Goal: Task Accomplishment & Management: Use online tool/utility

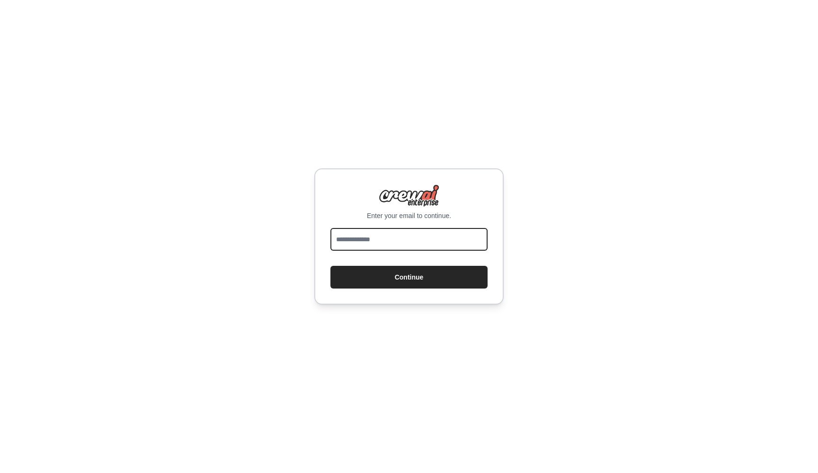
click at [369, 243] on input "email" at bounding box center [408, 239] width 157 height 23
paste input "**********"
type input "**********"
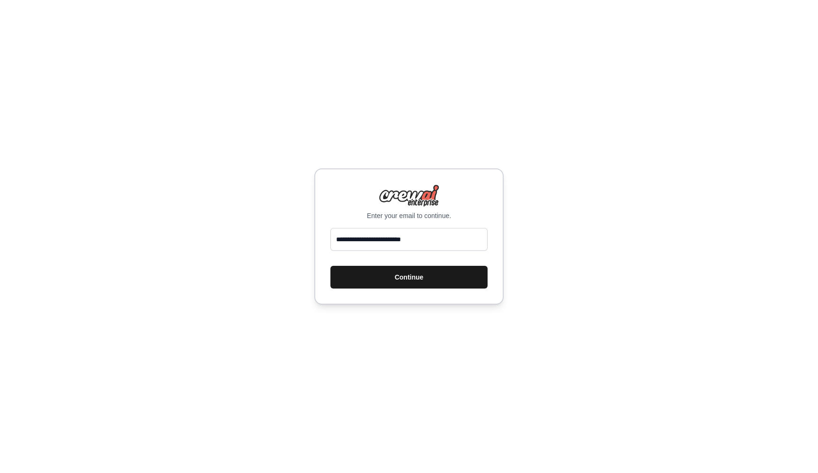
click at [397, 277] on button "Continue" at bounding box center [408, 277] width 157 height 23
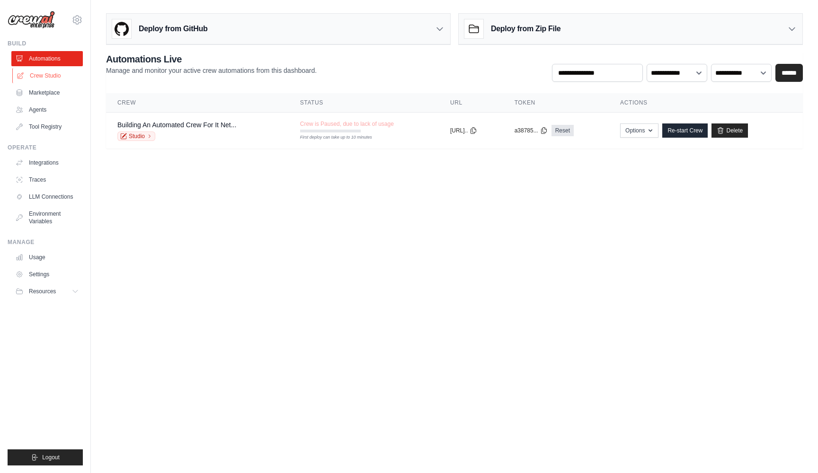
click at [43, 77] on link "Crew Studio" at bounding box center [47, 75] width 71 height 15
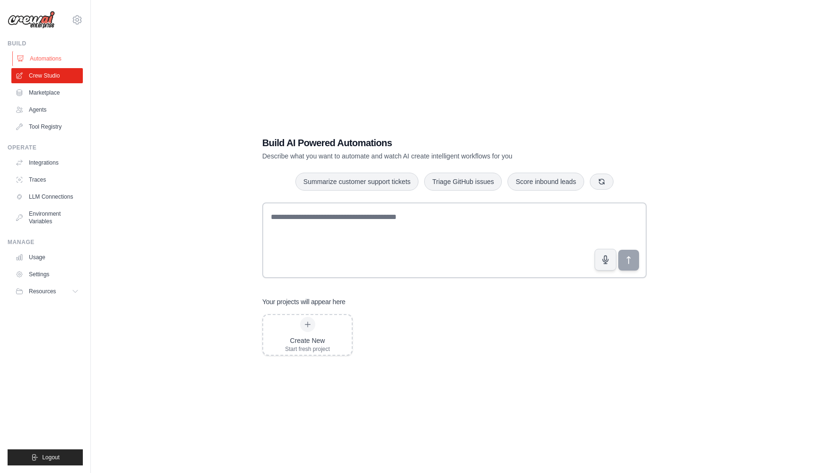
click at [44, 60] on link "Automations" at bounding box center [47, 58] width 71 height 15
click at [45, 57] on link "Automations" at bounding box center [47, 58] width 71 height 15
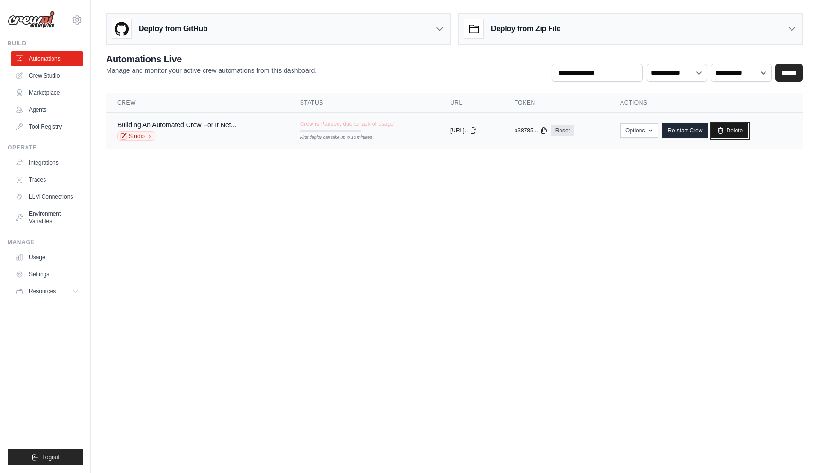
click at [743, 130] on link "Delete" at bounding box center [729, 131] width 36 height 14
click at [39, 76] on link "Crew Studio" at bounding box center [47, 75] width 71 height 15
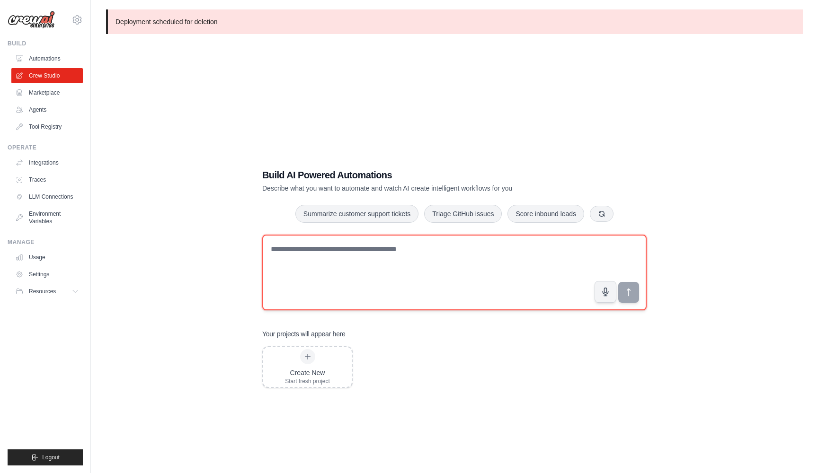
click at [314, 248] on textarea at bounding box center [454, 273] width 384 height 76
paste textarea "**********"
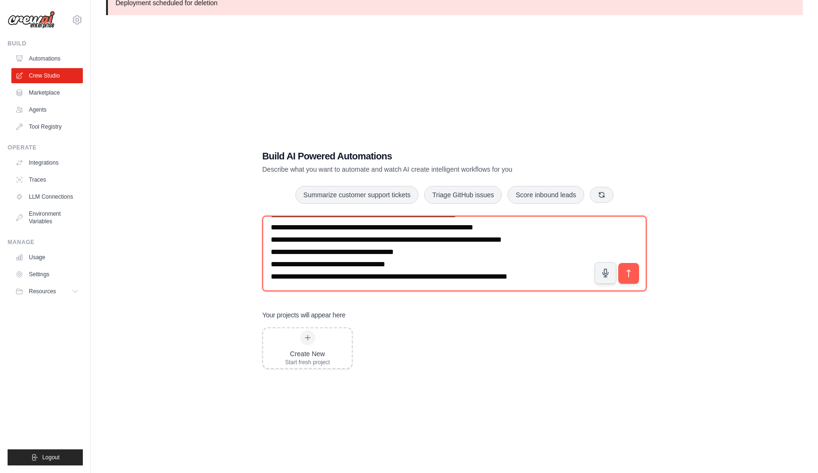
scroll to position [19, 0]
type textarea "**********"
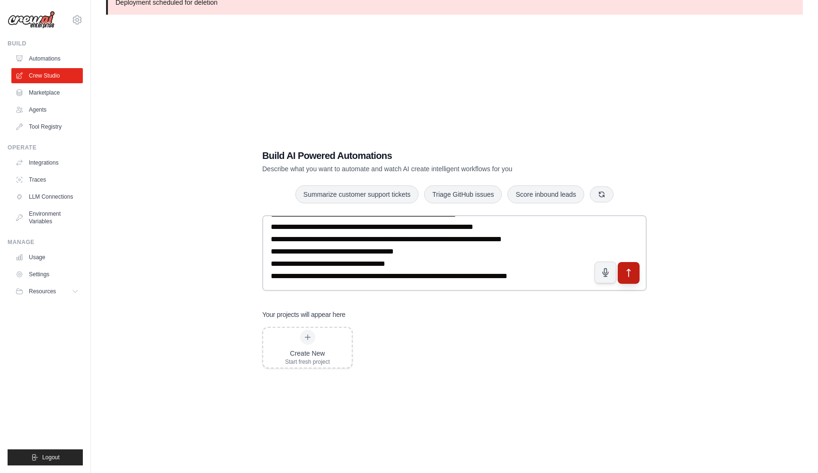
click at [630, 271] on icon "submit" at bounding box center [628, 273] width 3 height 8
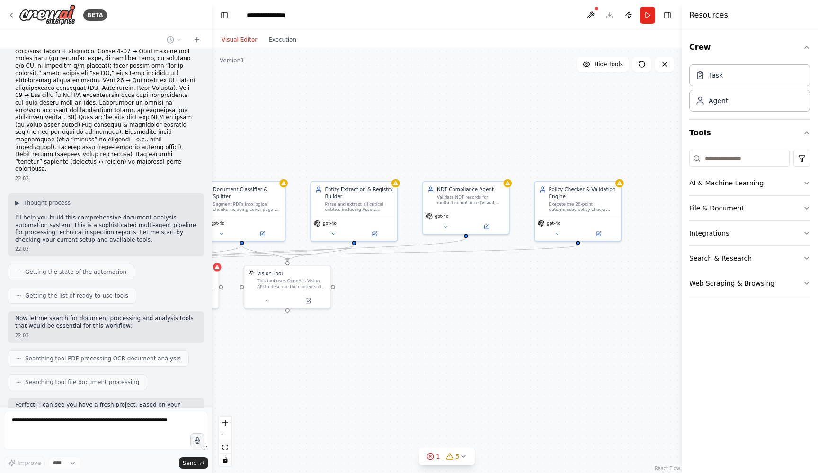
scroll to position [1845, 0]
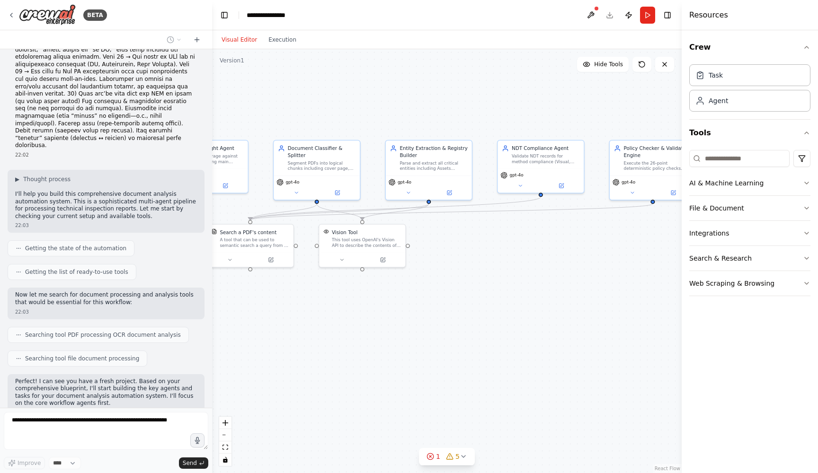
drag, startPoint x: 612, startPoint y: 284, endPoint x: 417, endPoint y: 282, distance: 194.5
click at [417, 282] on div ".deletable-edge-delete-btn { width: 20px; height: 20px; border: 0px solid #ffff…" at bounding box center [446, 261] width 469 height 424
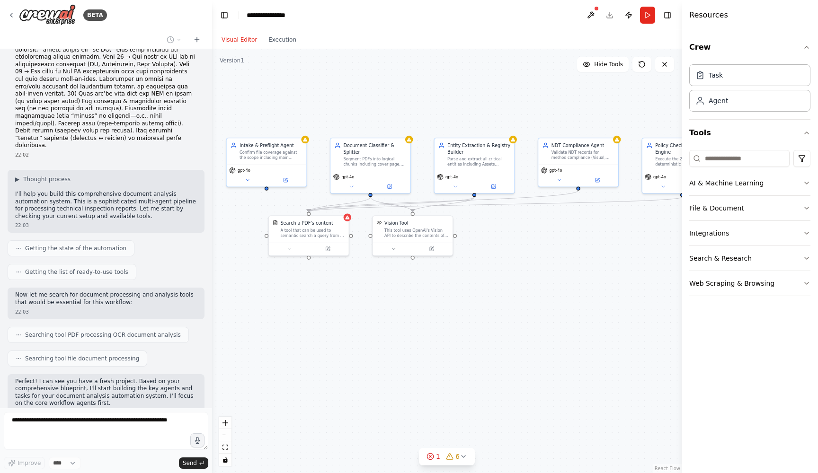
drag, startPoint x: 402, startPoint y: 292, endPoint x: 446, endPoint y: 281, distance: 44.9
click at [446, 281] on div ".deletable-edge-delete-btn { width: 20px; height: 20px; border: 0px solid #ffff…" at bounding box center [446, 261] width 469 height 424
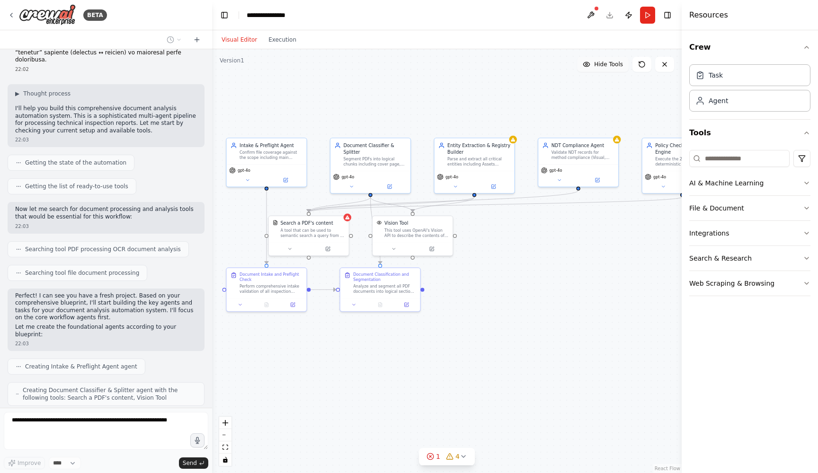
scroll to position [1954, 0]
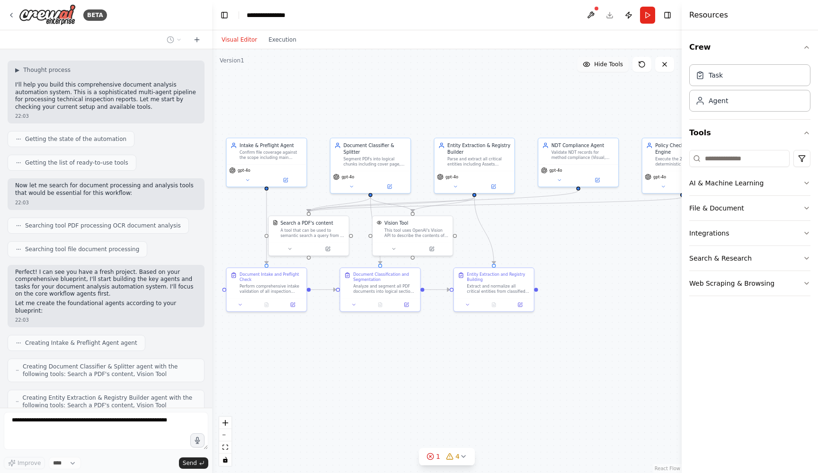
click at [612, 66] on span "Hide Tools" at bounding box center [608, 65] width 29 height 8
click at [612, 66] on span "Show Tools" at bounding box center [607, 65] width 31 height 8
click at [666, 15] on button "Toggle Right Sidebar" at bounding box center [667, 15] width 13 height 13
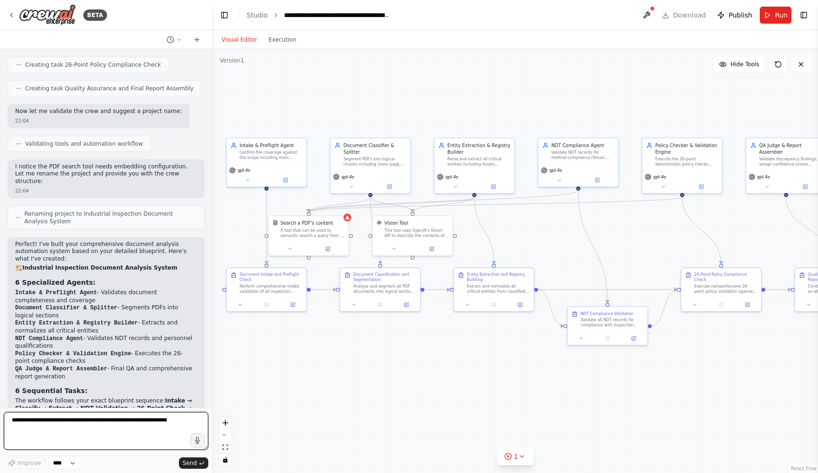
scroll to position [2545, 0]
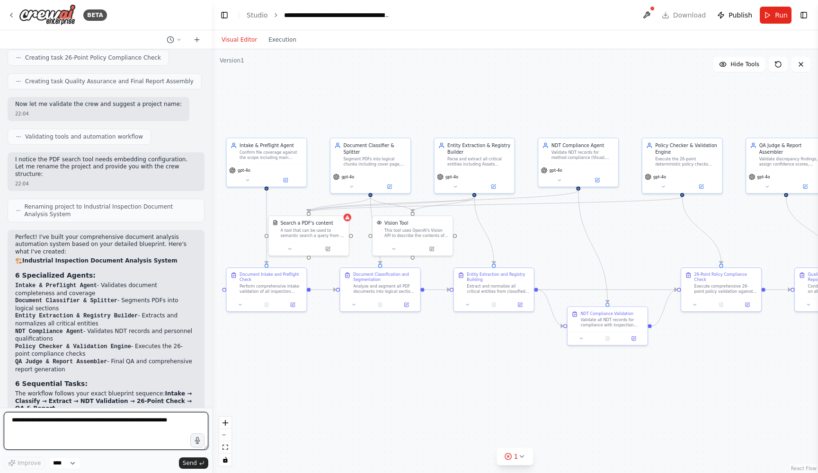
click at [127, 430] on textarea at bounding box center [106, 431] width 204 height 38
paste textarea "**********"
type textarea "**********"
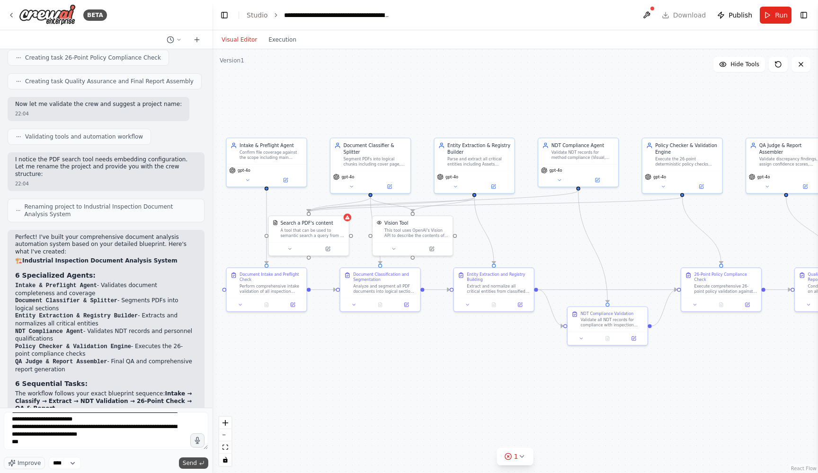
click at [188, 460] on span "Send" at bounding box center [190, 464] width 14 height 8
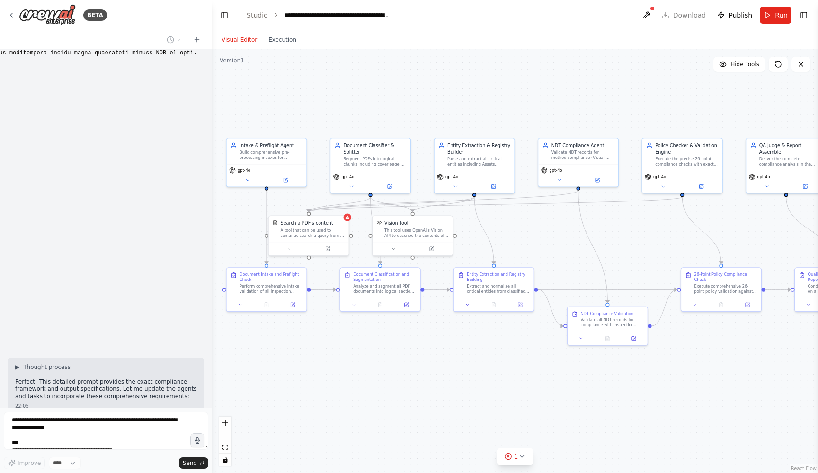
scroll to position [3729, 0]
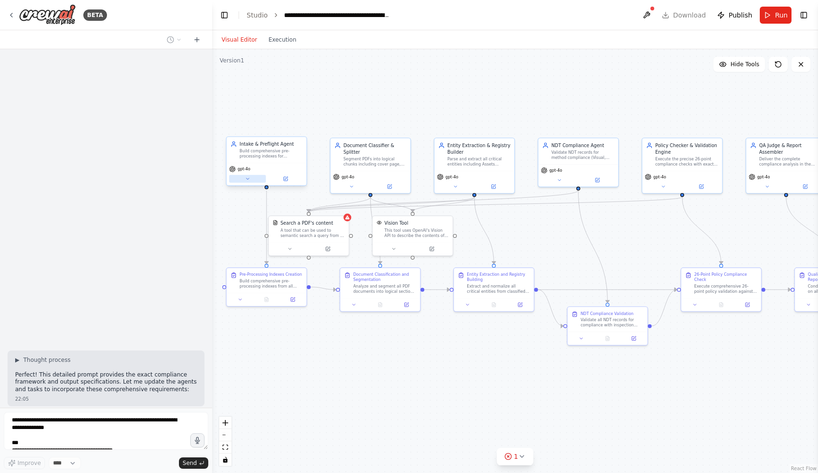
click at [248, 179] on icon at bounding box center [247, 178] width 2 height 1
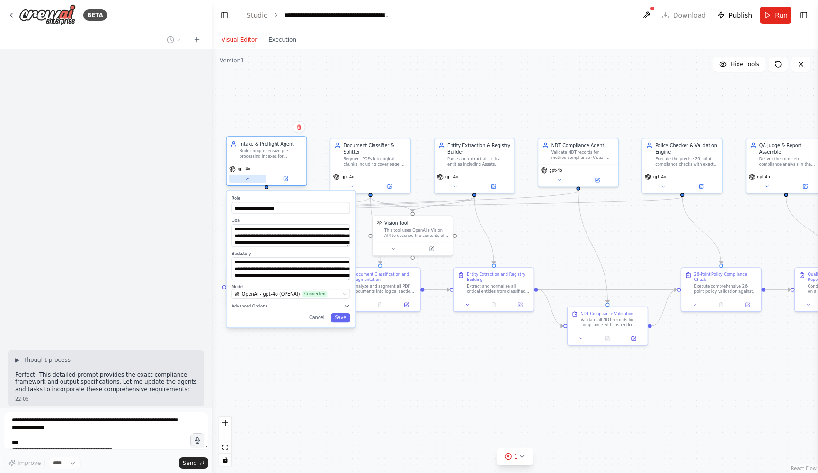
click at [248, 179] on icon at bounding box center [247, 178] width 2 height 1
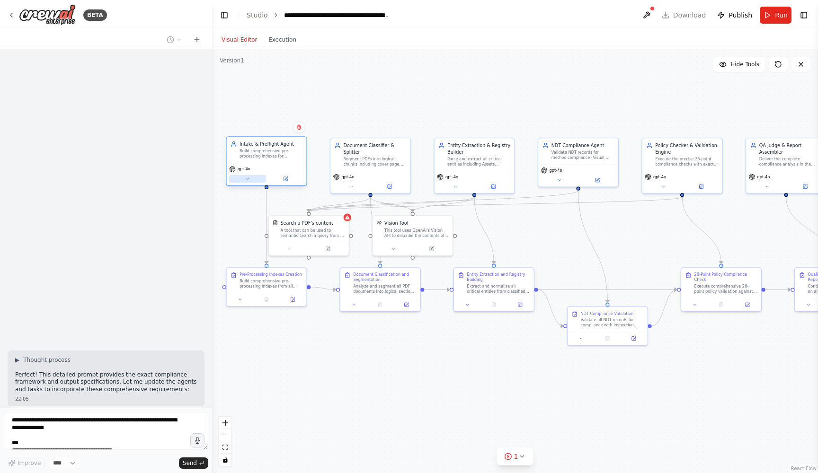
click at [248, 179] on icon at bounding box center [247, 178] width 2 height 1
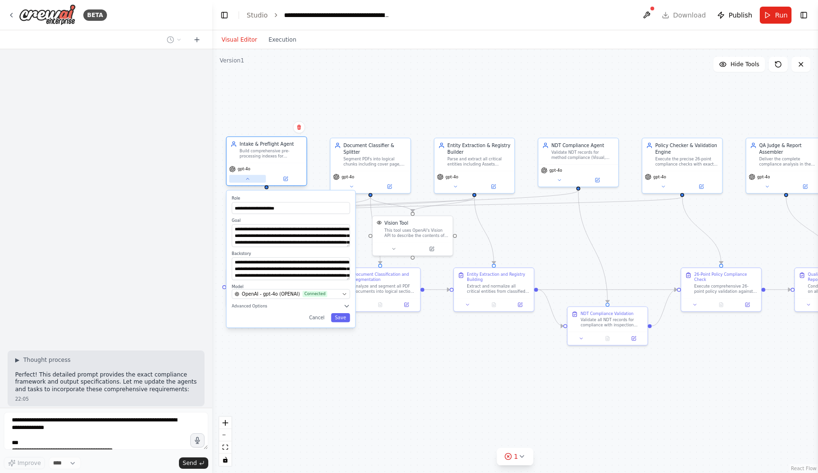
click at [248, 179] on icon at bounding box center [247, 178] width 2 height 1
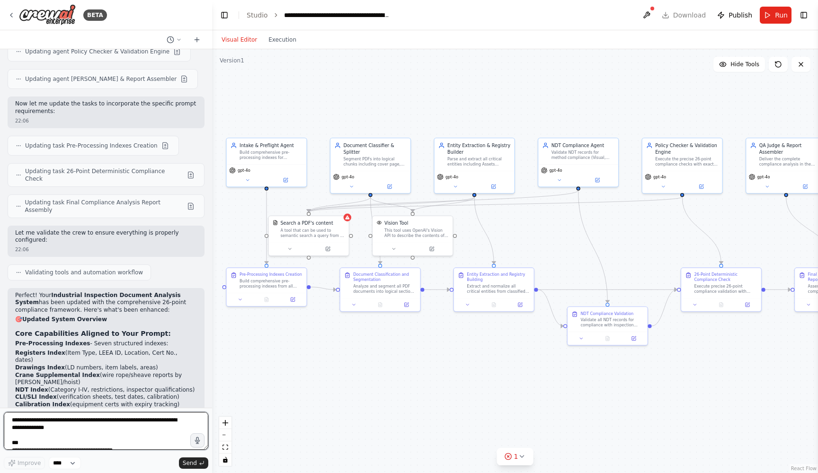
scroll to position [4261, 0]
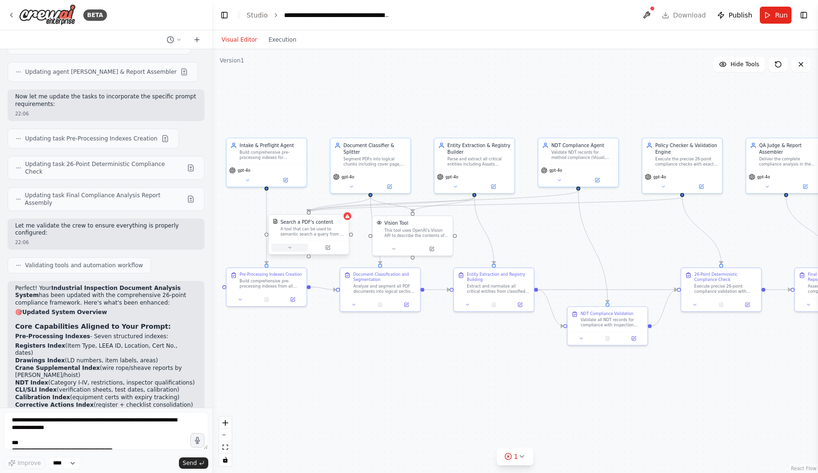
click at [291, 247] on icon at bounding box center [289, 247] width 5 height 5
click at [321, 346] on button "Select a model" at bounding box center [333, 343] width 118 height 10
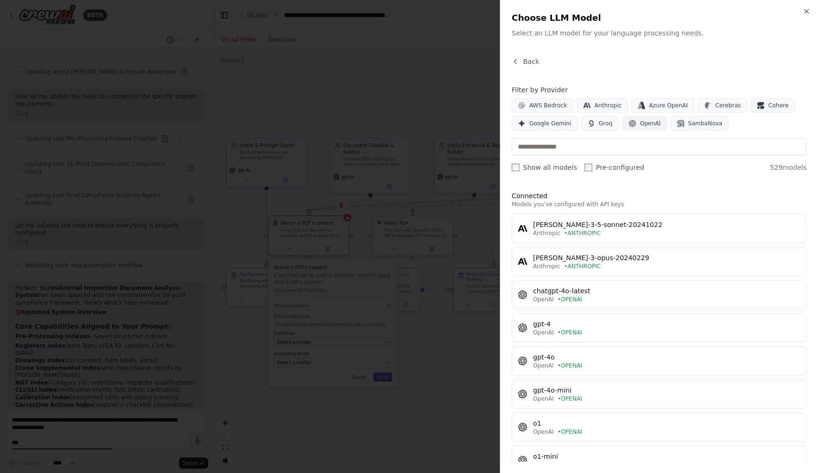
click at [652, 121] on span "OpenAI" at bounding box center [650, 124] width 21 height 8
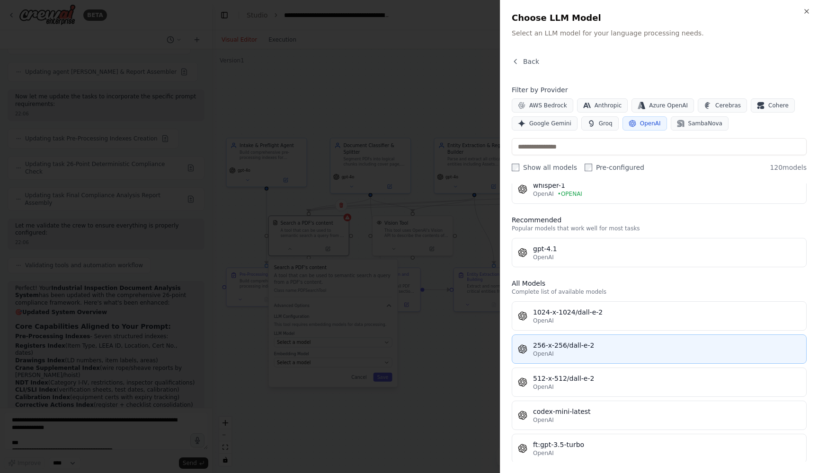
scroll to position [138, 0]
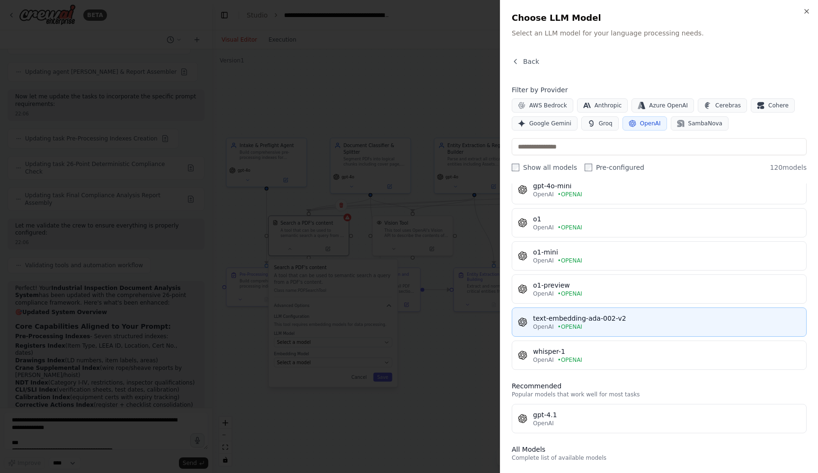
click at [629, 323] on div "text-embedding-ada-002-v2" at bounding box center [666, 318] width 267 height 9
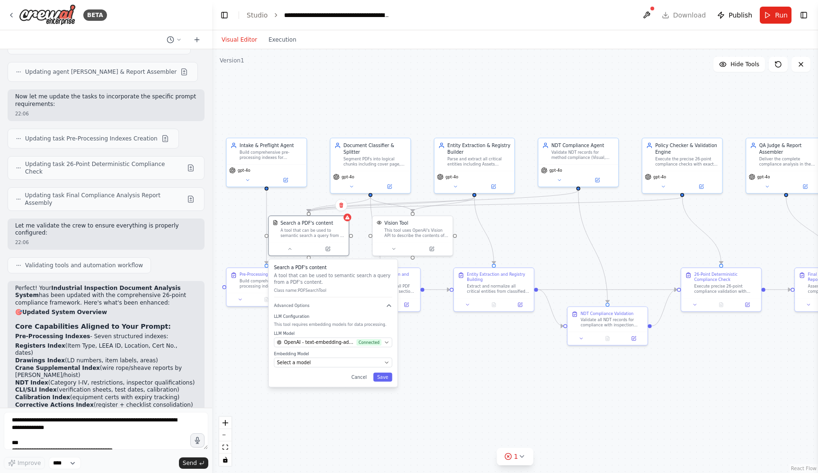
click at [350, 368] on div "Search a PDF's content A tool that can be used to semantic search a query from …" at bounding box center [333, 323] width 129 height 128
click at [382, 341] on button "OpenAI - text-embedding-ada-002-v2 (OPENAI) Connected" at bounding box center [333, 343] width 118 height 10
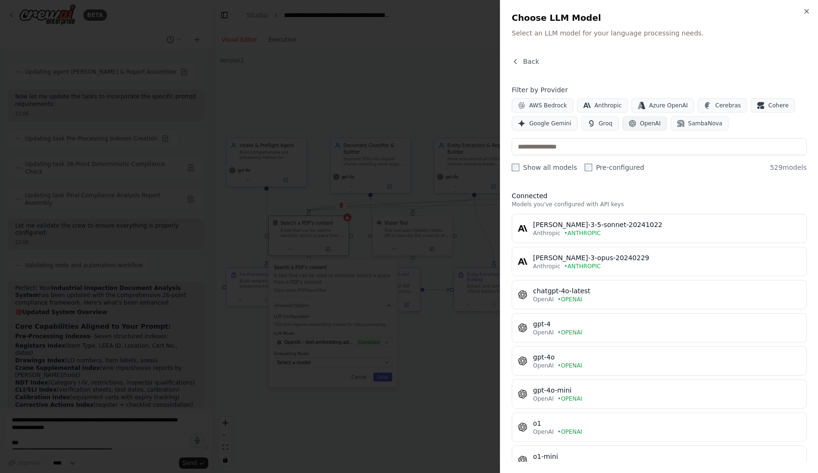
scroll to position [0, 0]
click at [649, 122] on span "OpenAI" at bounding box center [650, 124] width 21 height 8
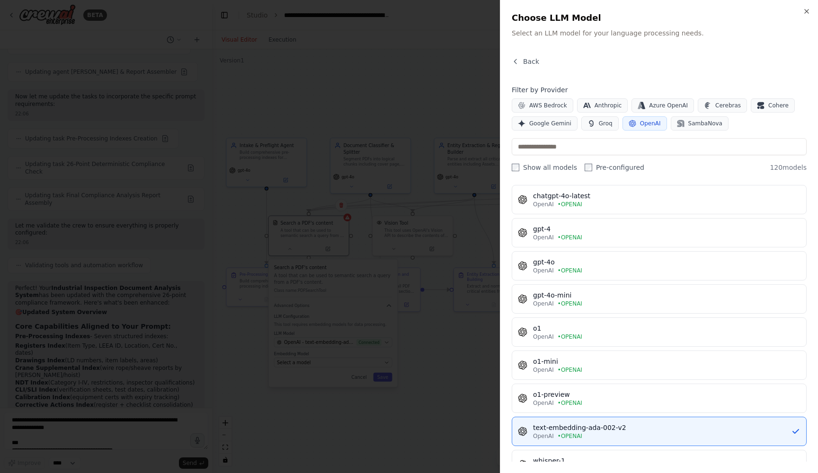
scroll to position [16, 0]
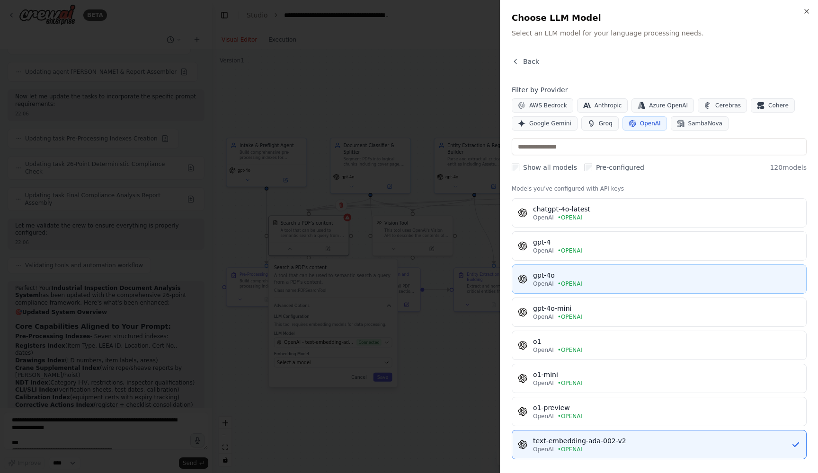
click at [581, 276] on div "gpt-4o" at bounding box center [666, 275] width 267 height 9
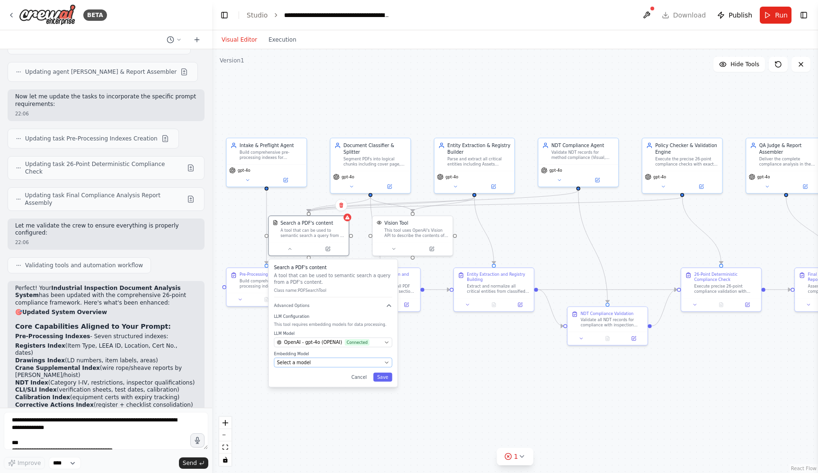
click at [364, 365] on div "Select a model" at bounding box center [329, 363] width 105 height 7
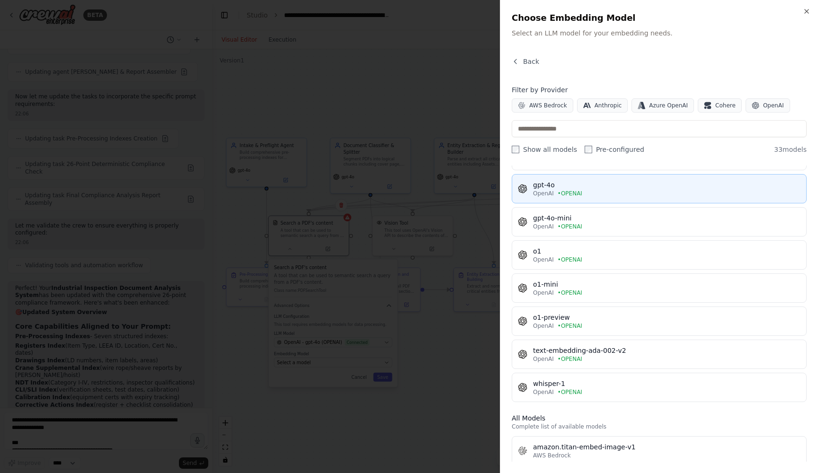
scroll to position [174, 0]
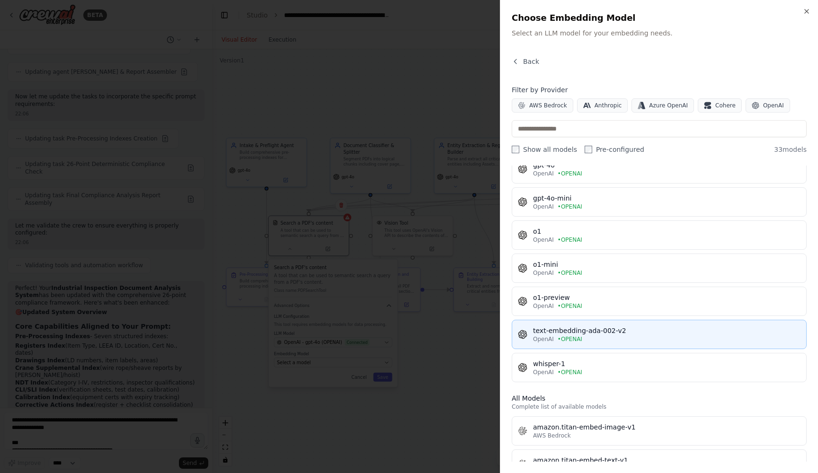
click at [536, 329] on div "text-embedding-ada-002-v2" at bounding box center [666, 330] width 267 height 9
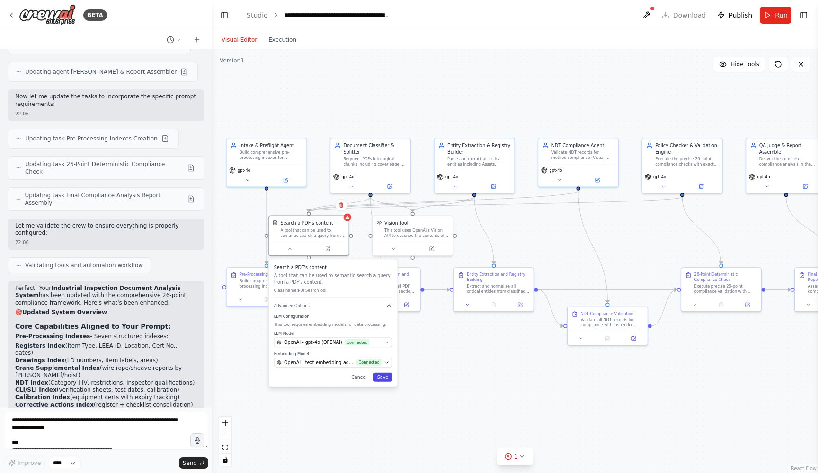
click at [386, 381] on button "Save" at bounding box center [382, 377] width 19 height 9
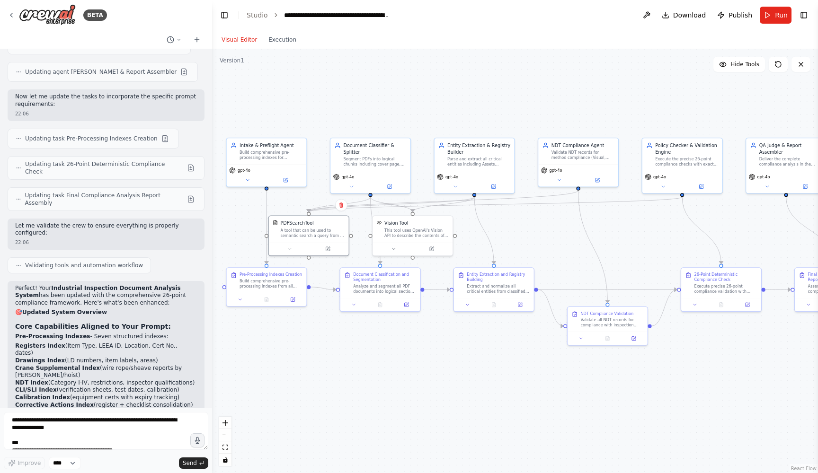
click at [336, 388] on div ".deletable-edge-delete-btn { width: 20px; height: 20px; border: 0px solid #ffff…" at bounding box center [515, 261] width 606 height 424
click at [681, 18] on span "Download" at bounding box center [689, 14] width 33 height 9
click at [374, 61] on div ".deletable-edge-delete-btn { width: 20px; height: 20px; border: 0px solid #ffff…" at bounding box center [515, 261] width 606 height 424
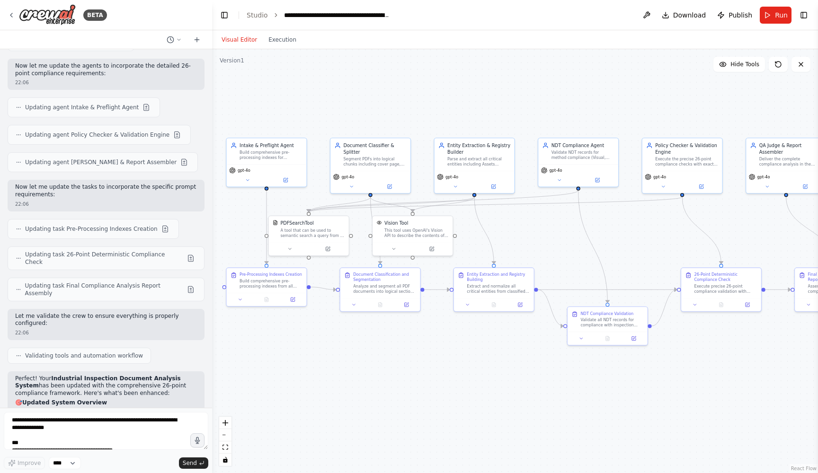
scroll to position [4181, 0]
